Goal: Task Accomplishment & Management: Manage account settings

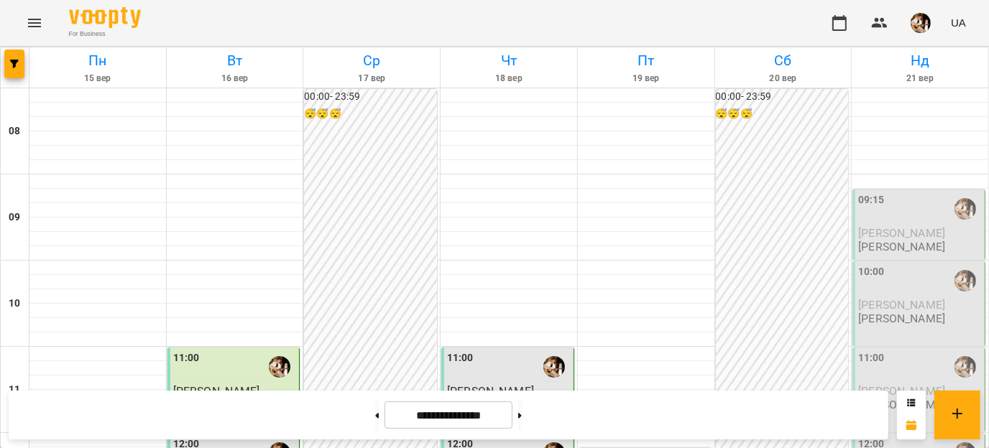
scroll to position [360, 0]
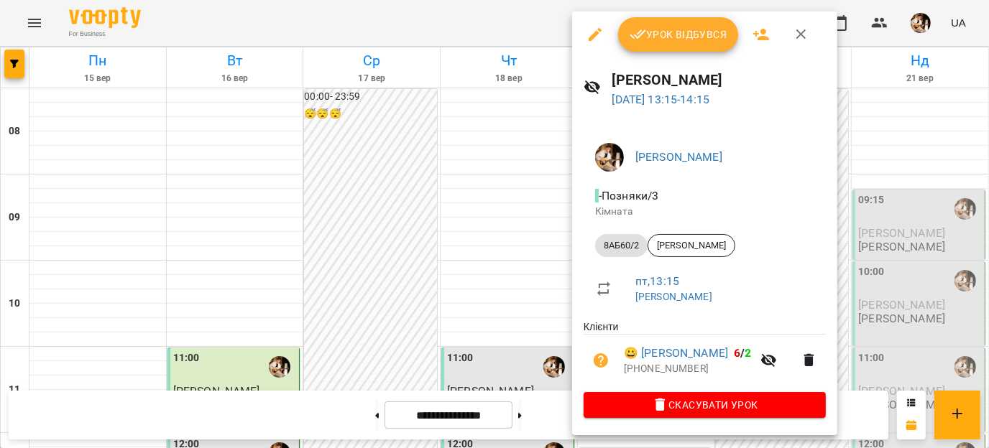
click at [679, 32] on span "Урок відбувся" at bounding box center [679, 34] width 98 height 17
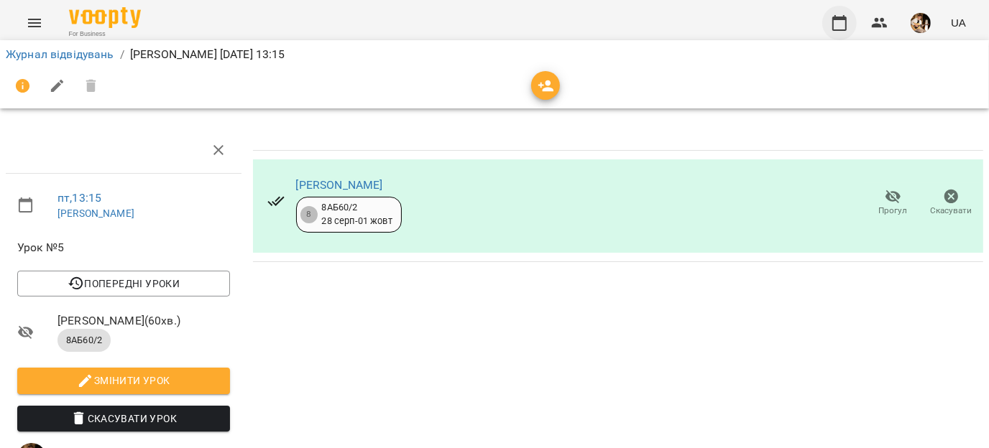
click at [832, 24] on button "button" at bounding box center [839, 23] width 34 height 34
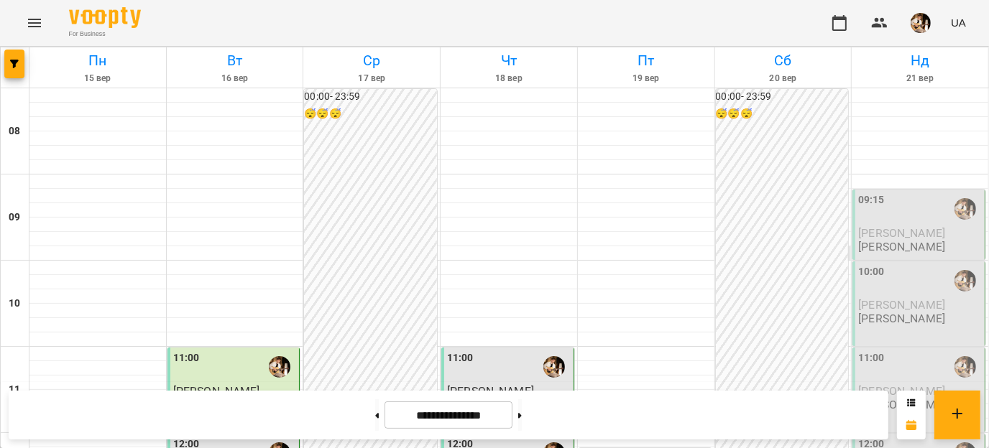
scroll to position [410, 0]
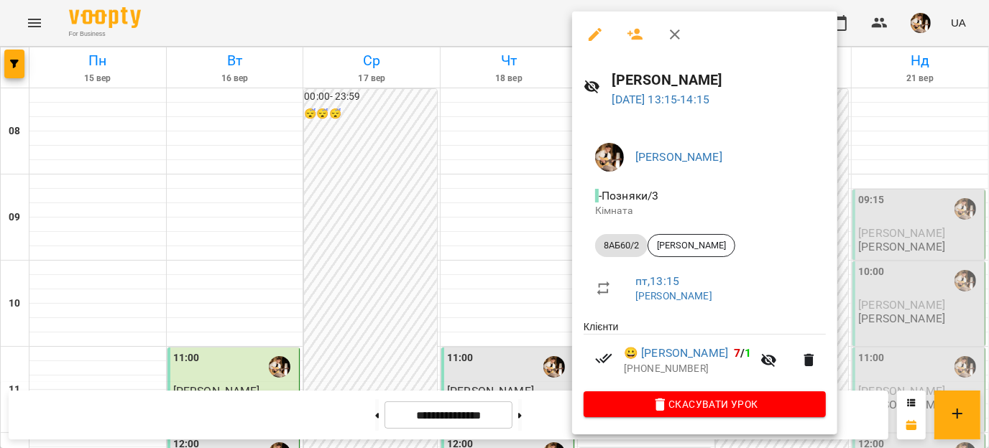
click at [537, 223] on div at bounding box center [494, 224] width 989 height 448
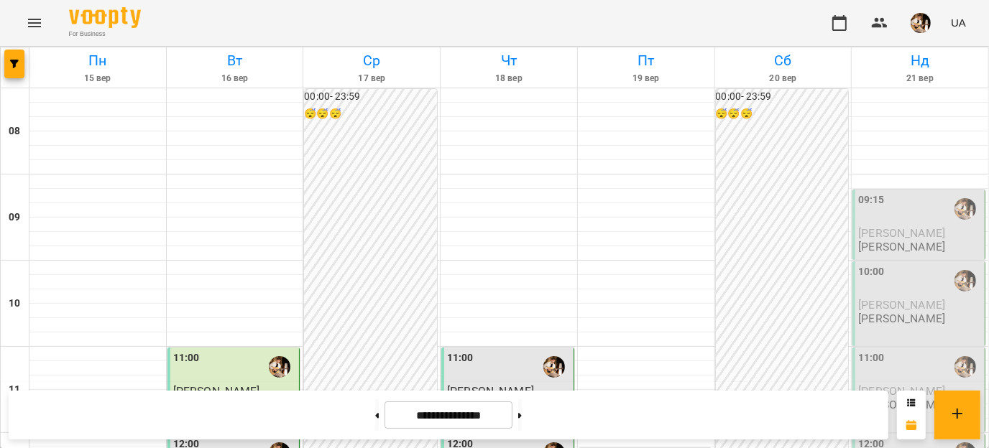
scroll to position [461, 0]
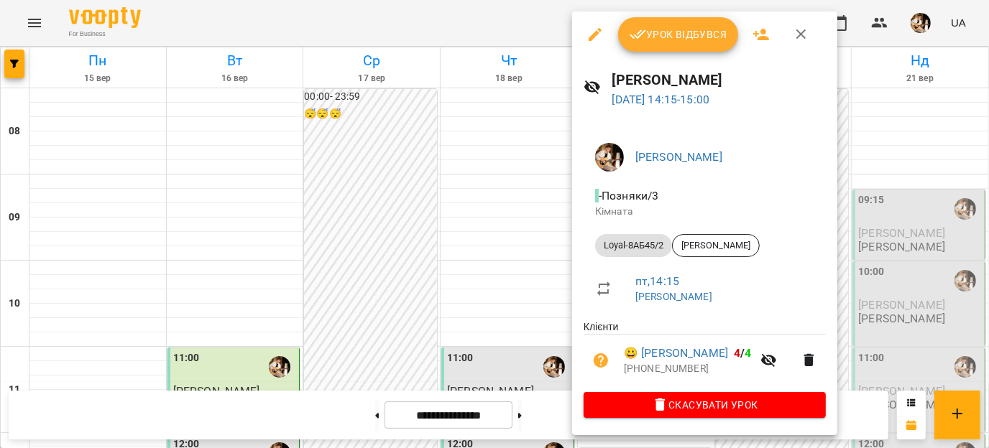
click at [541, 158] on div at bounding box center [494, 224] width 989 height 448
